Goal: Information Seeking & Learning: Learn about a topic

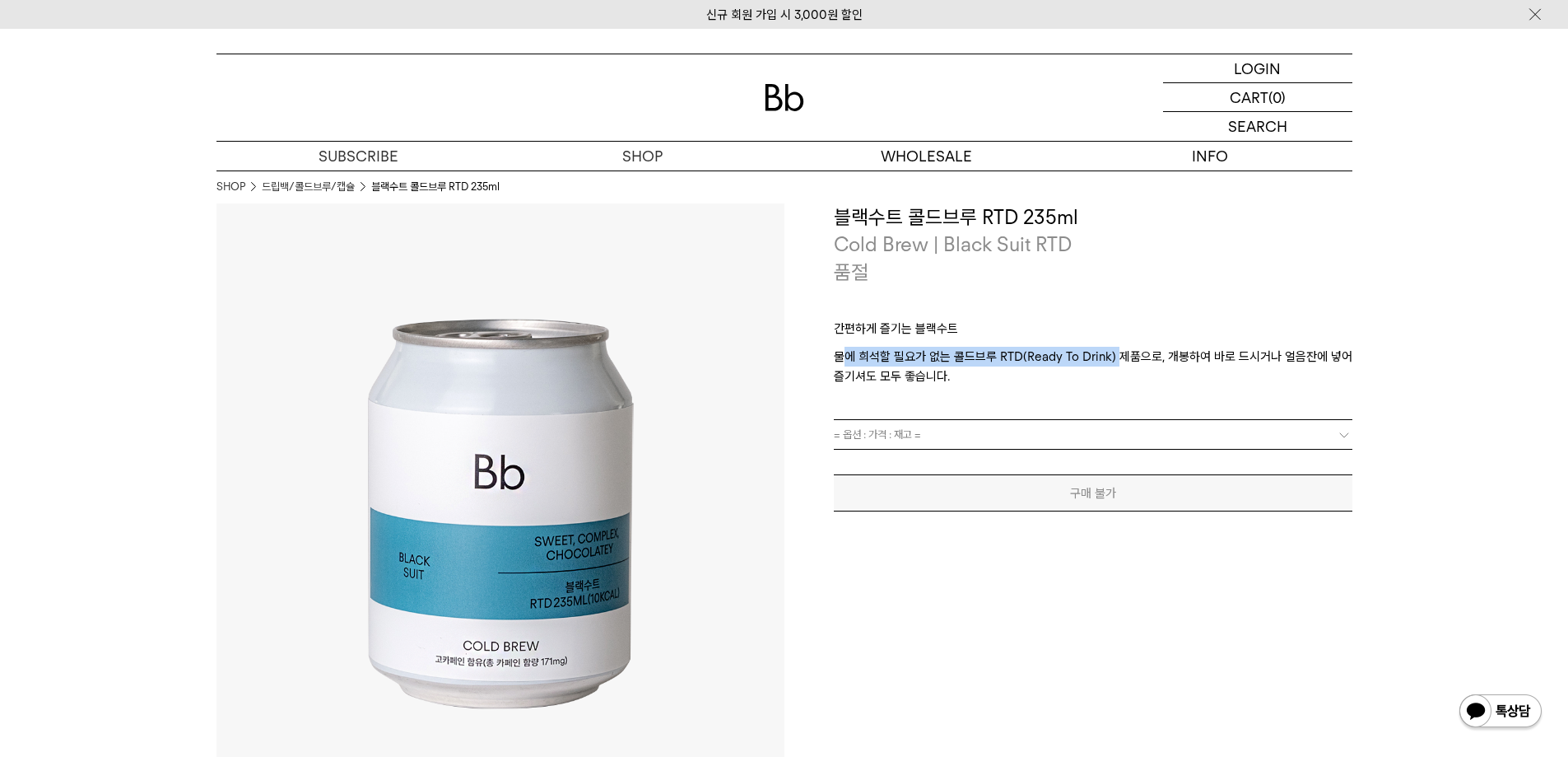
drag, startPoint x: 843, startPoint y: 355, endPoint x: 1117, endPoint y: 355, distance: 274.0
click at [1117, 355] on p "물에 희석할 필요가 없는 콜드브루 RTD(Ready To Drink) 제품으로, 개봉하여 바로 드시거나 얼음잔에 넣어 즐기셔도 모두 좋습니다." at bounding box center [1092, 366] width 518 height 39
drag, startPoint x: 1166, startPoint y: 356, endPoint x: 1313, endPoint y: 356, distance: 147.0
click at [1313, 356] on p "물에 희석할 필요가 없는 콜드브루 RTD(Ready To Drink) 제품으로, 개봉하여 바로 드시거나 얼음잔에 넣어 즐기셔도 모두 좋습니다." at bounding box center [1092, 366] width 518 height 39
drag, startPoint x: 838, startPoint y: 378, endPoint x: 945, endPoint y: 391, distance: 107.8
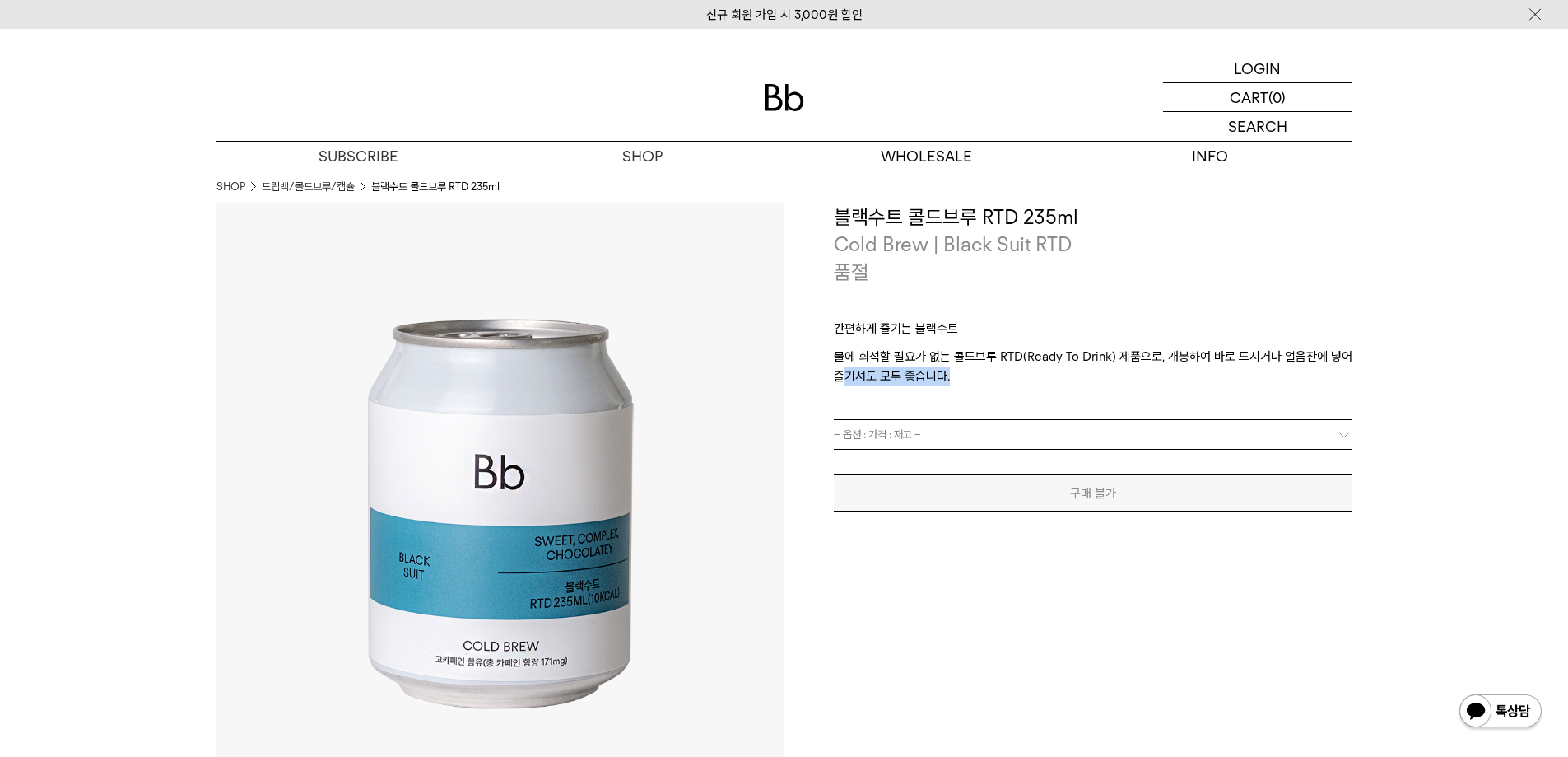
click at [945, 391] on div "간편하게 즐기는 블랙수트 물에 희석할 필요가 없는 콜드브루 RTD(Ready To Drink) 제품으로, 개봉하여 바로 드시거나 얼음잔에 넣어…" at bounding box center [1092, 352] width 518 height 133
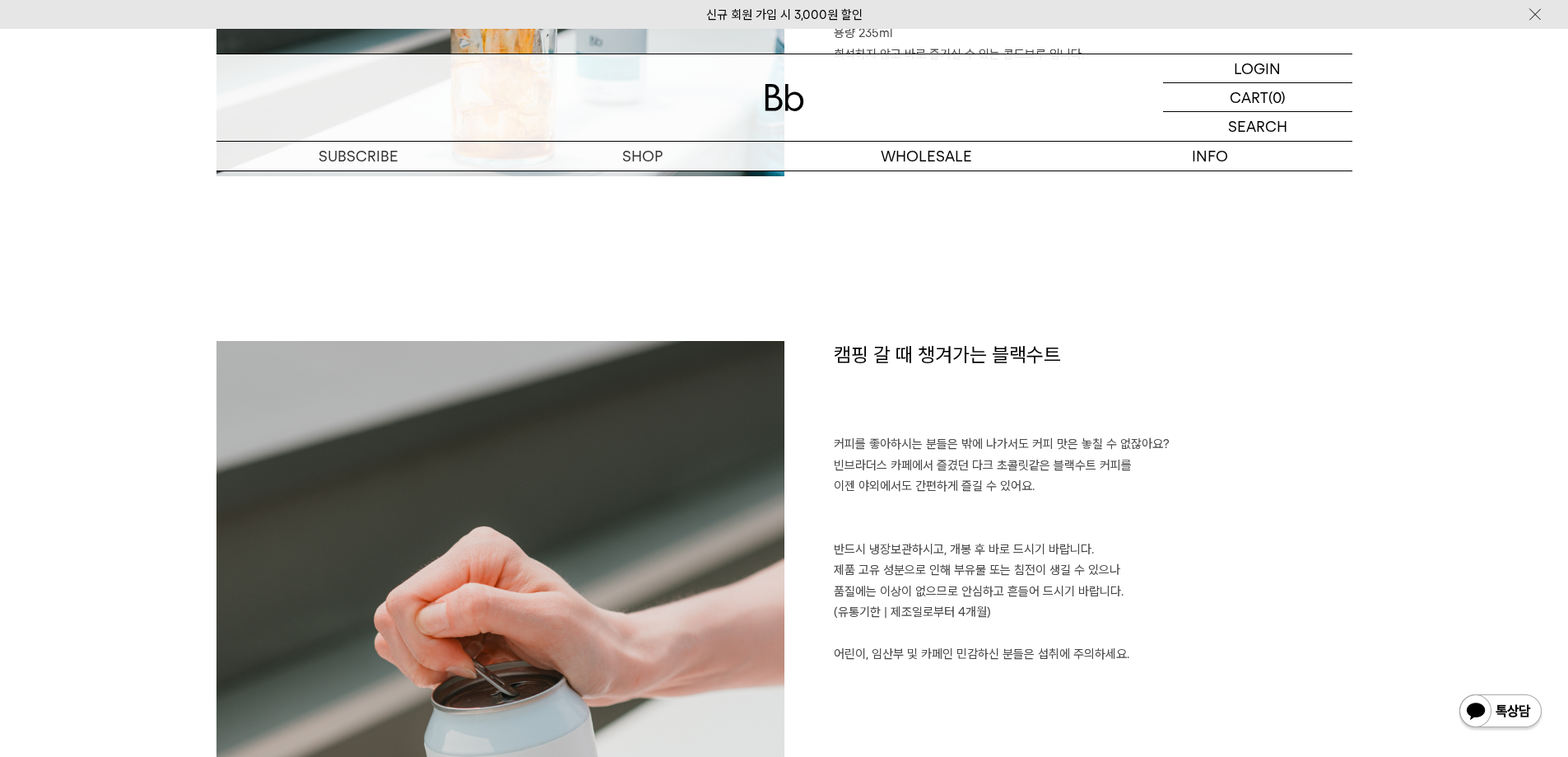
scroll to position [1071, 0]
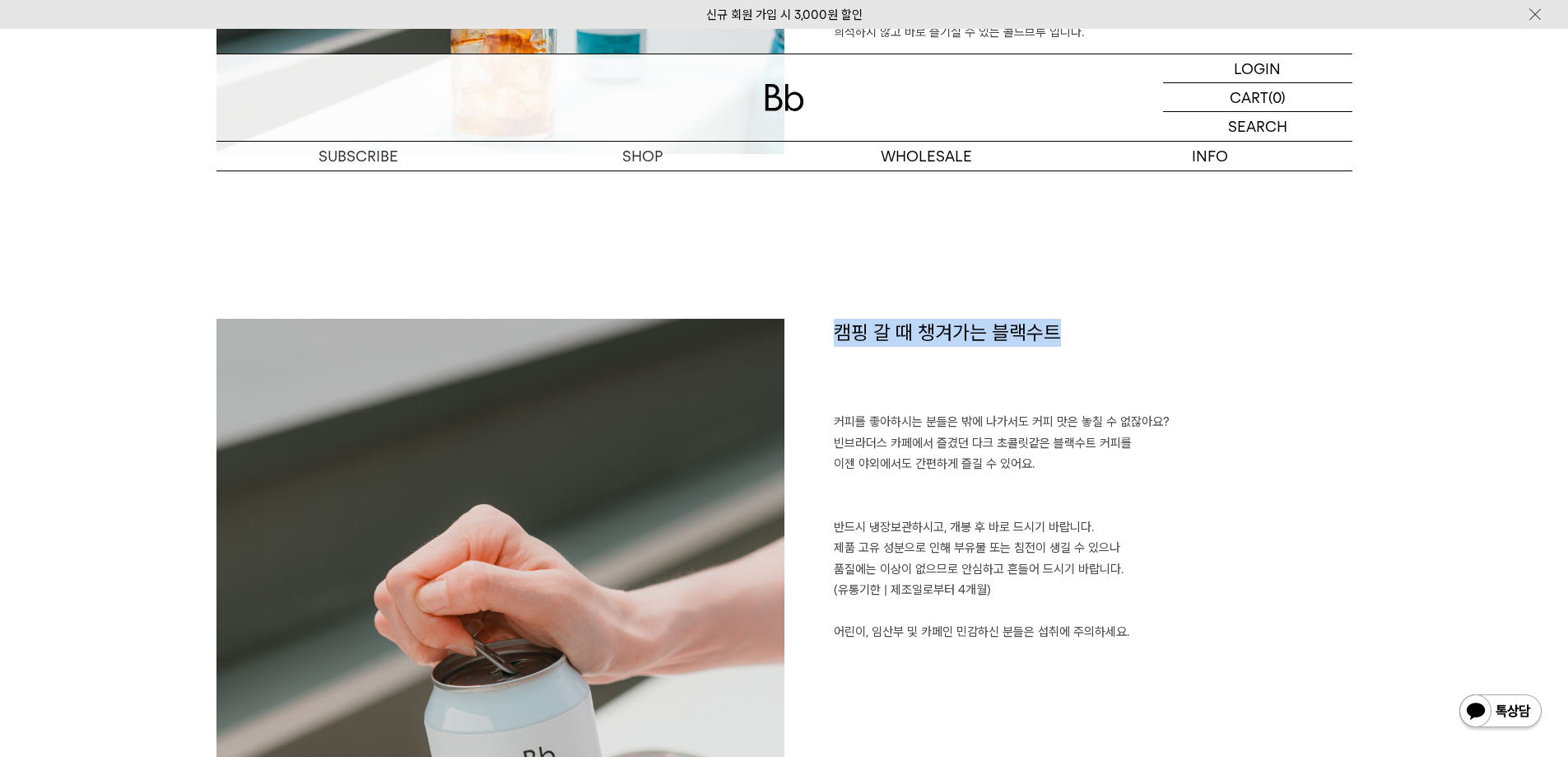
drag, startPoint x: 833, startPoint y: 335, endPoint x: 1084, endPoint y: 358, distance: 252.1
click at [1084, 358] on h1 "캠핑 갈 때 챙겨가는 블랙수트" at bounding box center [1092, 365] width 518 height 94
drag, startPoint x: 838, startPoint y: 425, endPoint x: 1079, endPoint y: 466, distance: 244.5
click at [1079, 466] on p "커피를 좋아하시는 분들은 밖에 나가서도 커피 맛은 놓칠 수 없잖아요? 빈브라더스 카페에서 즐겼던 다크 초콜릿같은 블랙수트 커피를 이젠 야외에서…" at bounding box center [1092, 443] width 518 height 63
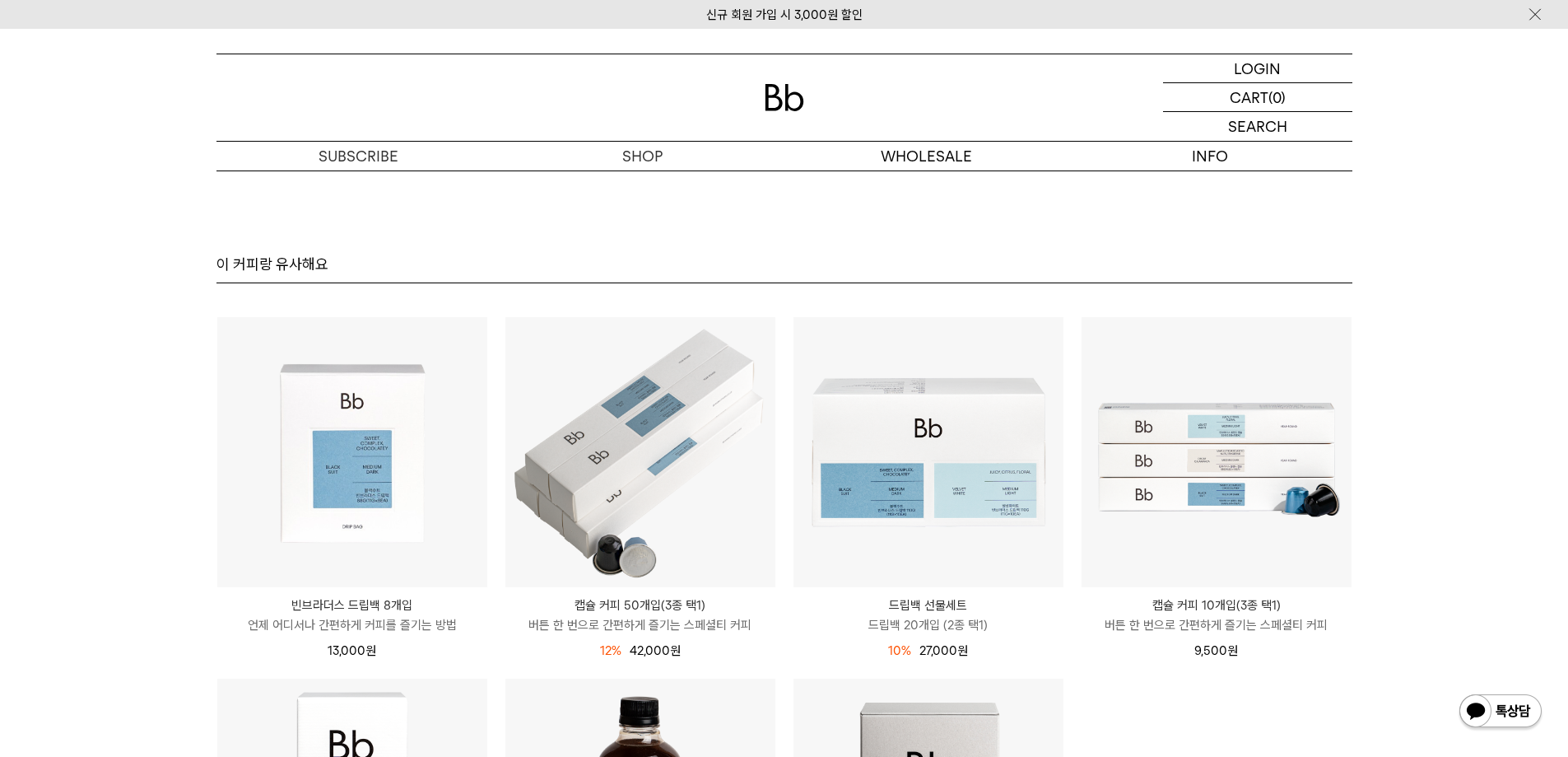
scroll to position [3542, 0]
